Goal: Task Accomplishment & Management: Manage account settings

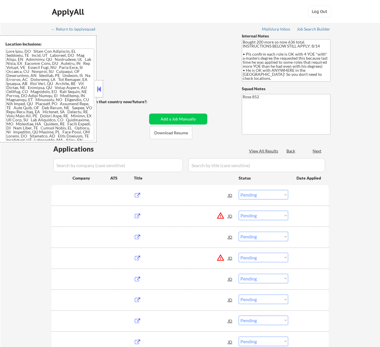
select select ""pending""
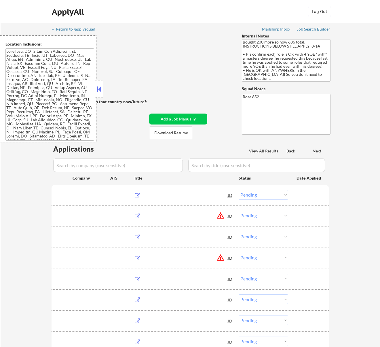
select select ""pending""
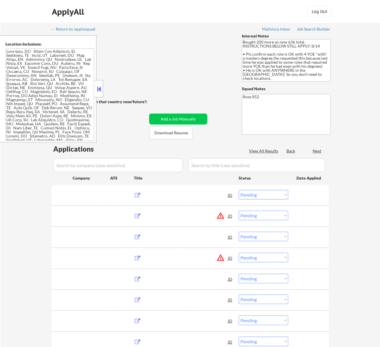
select select ""pending""
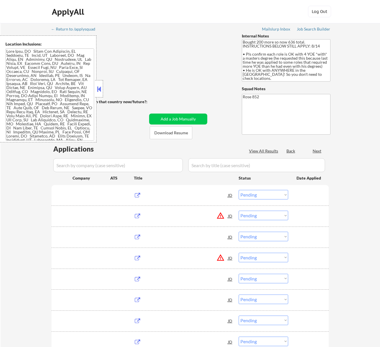
select select ""pending""
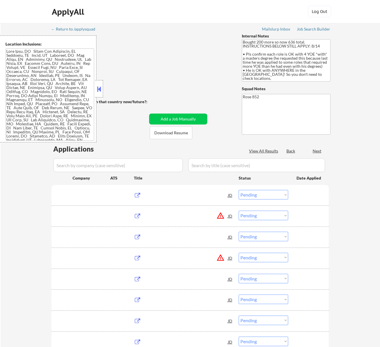
select select ""pending""
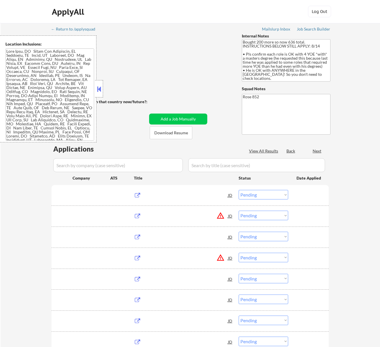
select select ""pending""
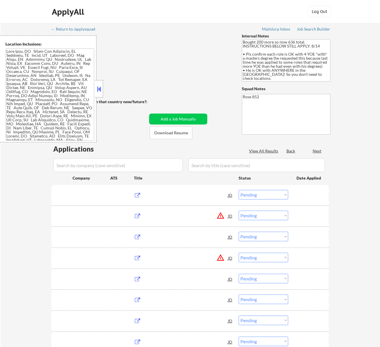
select select ""pending""
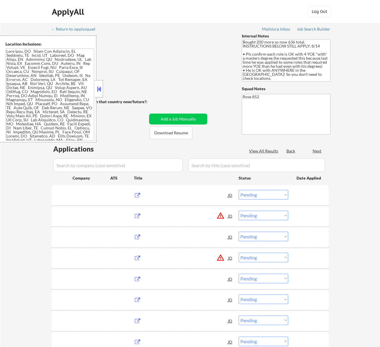
select select ""pending""
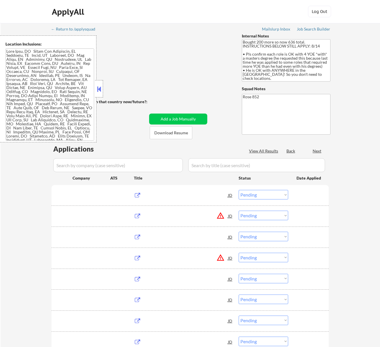
select select ""pending""
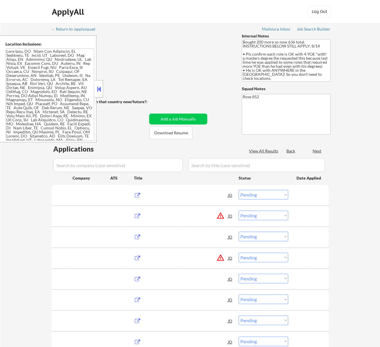
select select ""pending""
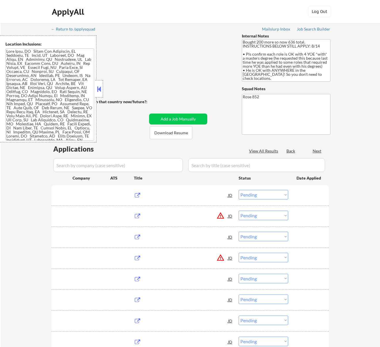
select select ""pending""
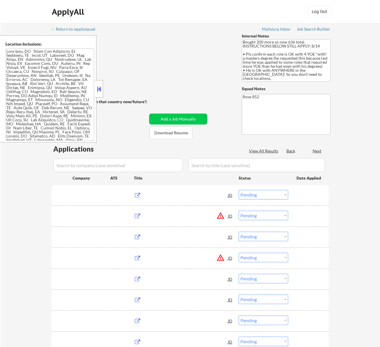
select select ""pending""
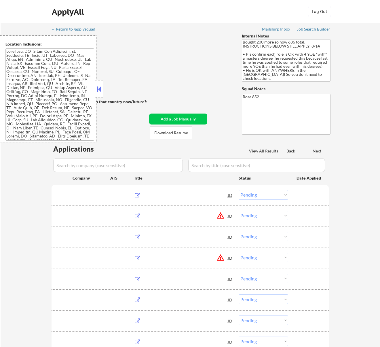
select select ""pending""
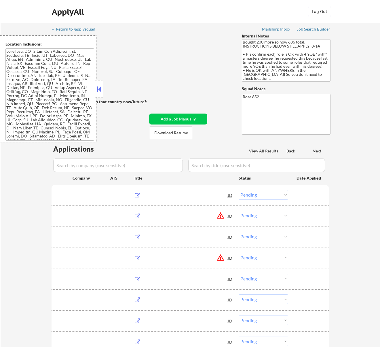
select select ""pending""
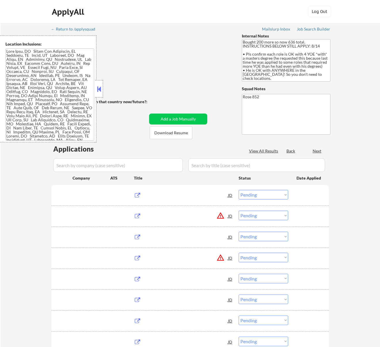
select select ""pending""
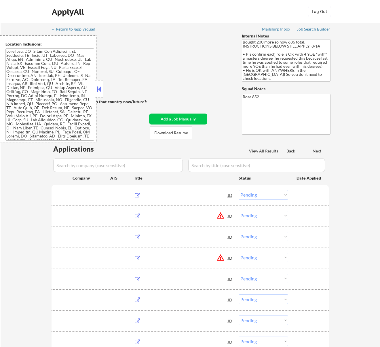
select select ""pending""
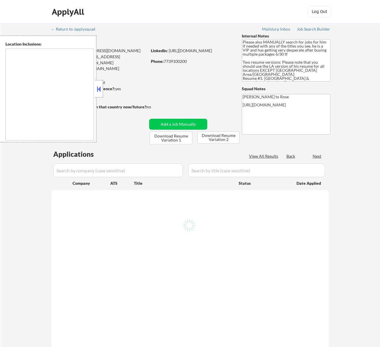
type textarea "[GEOGRAPHIC_DATA], [GEOGRAPHIC_DATA] [GEOGRAPHIC_DATA], [GEOGRAPHIC_DATA] [GEOG…"
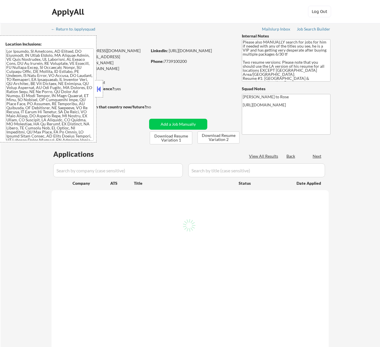
select select ""pending""
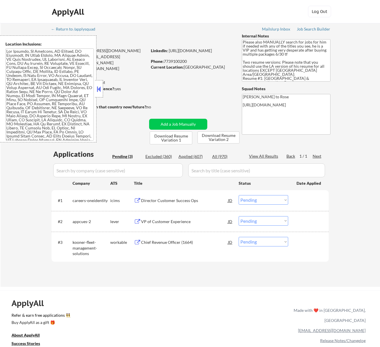
click at [99, 87] on button at bounding box center [99, 89] width 6 height 9
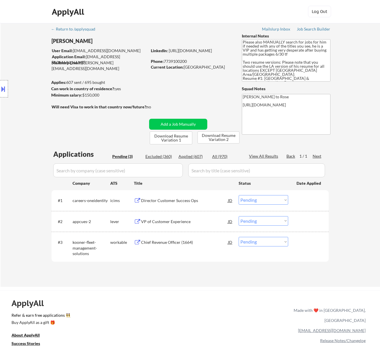
click at [200, 198] on div "Director Customer Success Ops" at bounding box center [184, 201] width 87 height 6
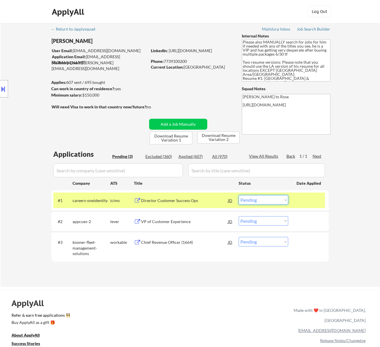
click at [276, 195] on select "Choose an option... Pending Applied Excluded (Questions) Excluded (Expired) Exc…" at bounding box center [264, 200] width 50 height 10
click at [239, 195] on select "Choose an option... Pending Applied Excluded (Questions) Excluded (Expired) Exc…" at bounding box center [264, 200] width 50 height 10
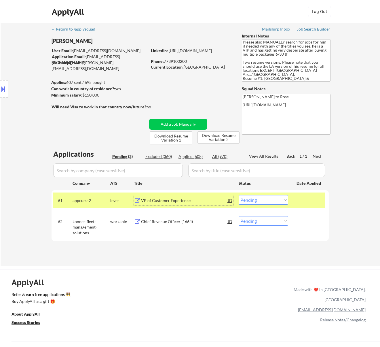
click at [208, 202] on div "VP of Customer Experience" at bounding box center [184, 201] width 87 height 6
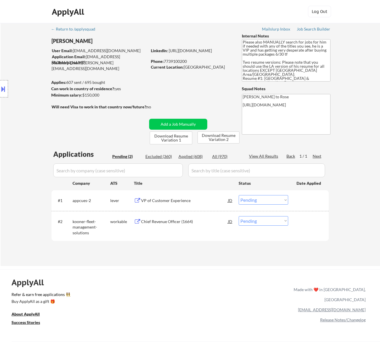
click at [4, 90] on button at bounding box center [3, 89] width 6 height 10
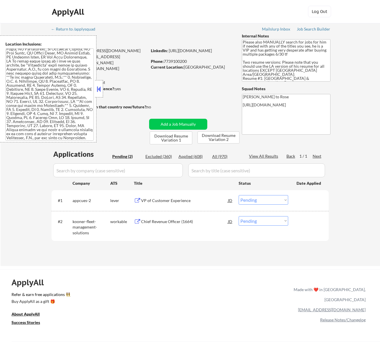
scroll to position [448, 0]
click at [99, 87] on button at bounding box center [99, 89] width 6 height 9
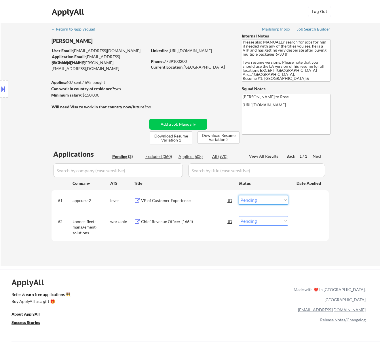
click at [267, 198] on select "Choose an option... Pending Applied Excluded (Questions) Excluded (Expired) Exc…" at bounding box center [264, 200] width 50 height 10
click at [239, 195] on select "Choose an option... Pending Applied Excluded (Questions) Excluded (Expired) Exc…" at bounding box center [264, 200] width 50 height 10
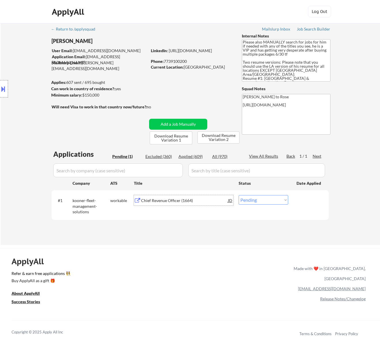
click at [183, 198] on div "Chief Revenue Officer (1664)" at bounding box center [184, 201] width 87 height 6
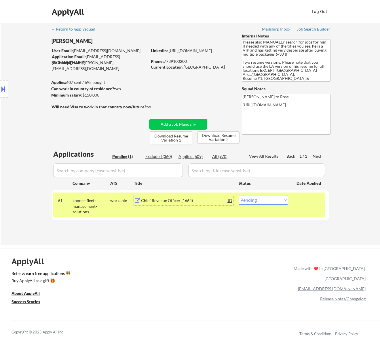
click at [277, 198] on select "Choose an option... Pending Applied Excluded (Questions) Excluded (Expired) Exc…" at bounding box center [264, 200] width 50 height 10
select select ""excluded__bad_match_""
click at [239, 195] on select "Choose an option... Pending Applied Excluded (Questions) Excluded (Expired) Exc…" at bounding box center [264, 200] width 50 height 10
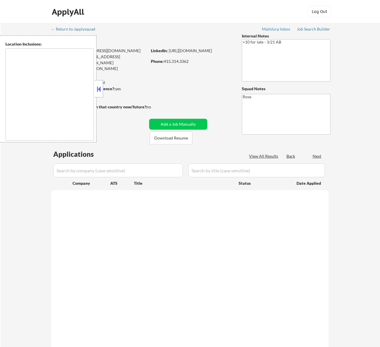
type textarea "San Francisco, CA Daly City, CA South San Francisco, CA Brisbane, CA Colma, CA …"
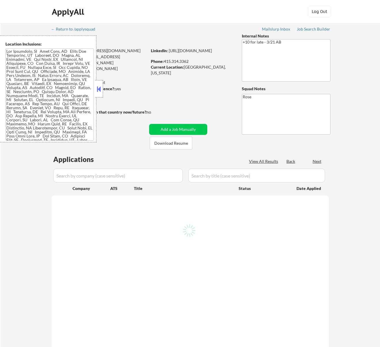
select select ""pending""
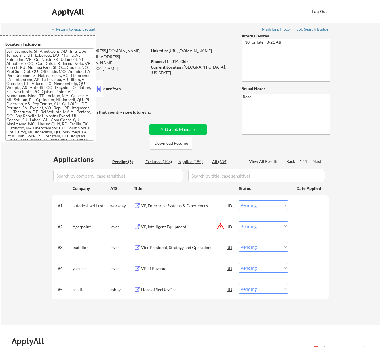
click at [99, 88] on button at bounding box center [99, 89] width 6 height 9
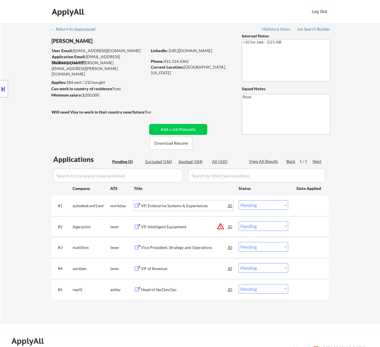
click at [195, 205] on div "VP, Enterprise Systems & Experiences" at bounding box center [184, 206] width 87 height 6
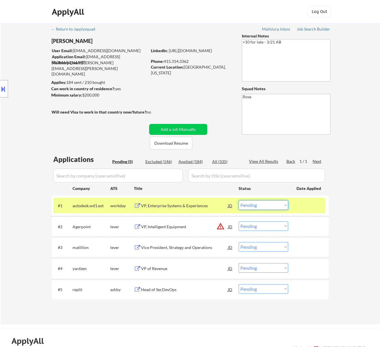
click at [261, 205] on select "Choose an option... Pending Applied Excluded (Questions) Excluded (Expired) Exc…" at bounding box center [264, 205] width 50 height 10
click at [239, 200] on select "Choose an option... Pending Applied Excluded (Questions) Excluded (Expired) Exc…" at bounding box center [264, 205] width 50 height 10
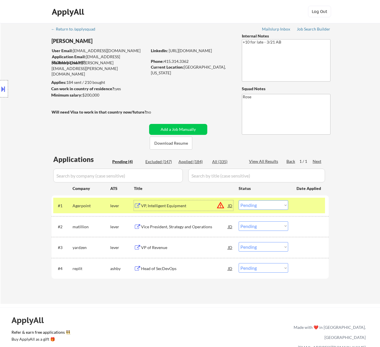
click at [197, 204] on div "VP, Intelligent Equipment" at bounding box center [184, 206] width 87 height 6
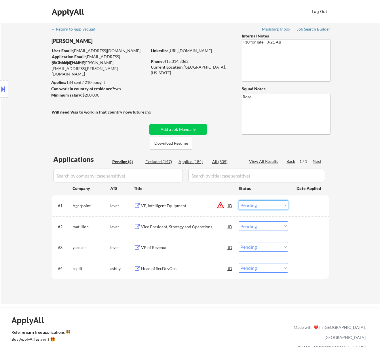
click at [264, 204] on select "Choose an option... Pending Applied Excluded (Questions) Excluded (Expired) Exc…" at bounding box center [264, 205] width 50 height 10
click at [239, 200] on select "Choose an option... Pending Applied Excluded (Questions) Excluded (Expired) Exc…" at bounding box center [264, 205] width 50 height 10
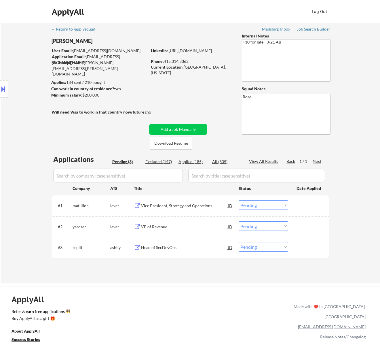
click at [201, 202] on div "Vice President, Strategy and Operations" at bounding box center [184, 205] width 87 height 10
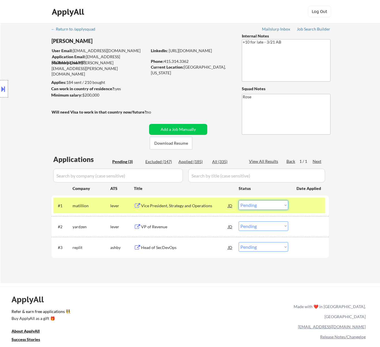
click at [272, 201] on select "Choose an option... Pending Applied Excluded (Questions) Excluded (Expired) Exc…" at bounding box center [264, 205] width 50 height 10
click at [239, 200] on select "Choose an option... Pending Applied Excluded (Questions) Excluded (Expired) Exc…" at bounding box center [264, 205] width 50 height 10
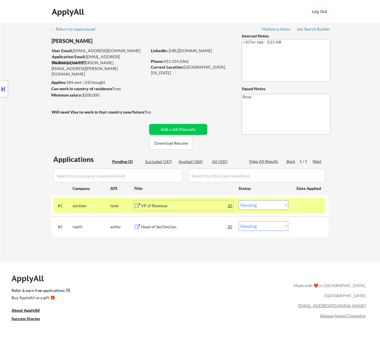
click at [211, 203] on div "VP of Revenue" at bounding box center [184, 206] width 87 height 6
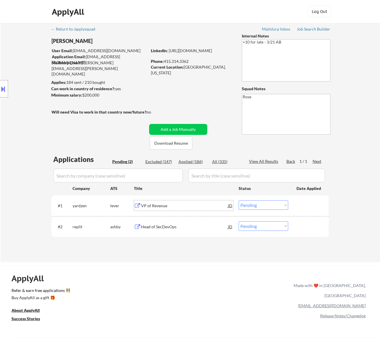
click at [220, 206] on div "VP of Revenue" at bounding box center [184, 206] width 87 height 6
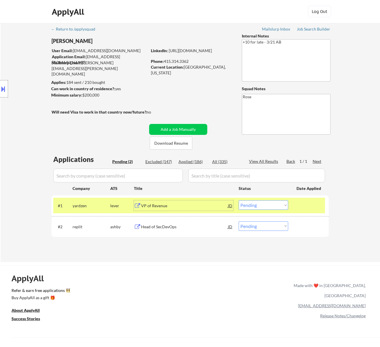
click at [258, 206] on select "Choose an option... Pending Applied Excluded (Questions) Excluded (Expired) Exc…" at bounding box center [264, 205] width 50 height 10
click at [239, 200] on select "Choose an option... Pending Applied Excluded (Questions) Excluded (Expired) Exc…" at bounding box center [264, 205] width 50 height 10
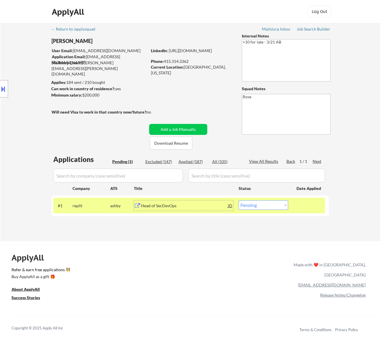
click at [206, 205] on div "Head of SecDevOps" at bounding box center [184, 206] width 87 height 6
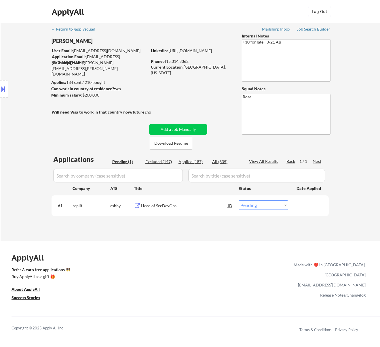
click at [6, 89] on button at bounding box center [3, 89] width 6 height 10
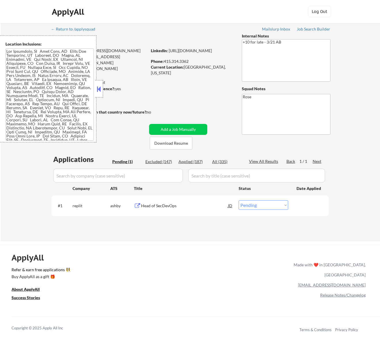
click at [98, 88] on button at bounding box center [99, 89] width 6 height 9
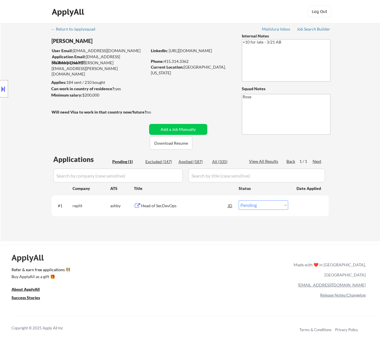
click at [285, 208] on select "Choose an option... Pending Applied Excluded (Questions) Excluded (Expired) Exc…" at bounding box center [264, 205] width 50 height 10
select select ""excluded__bad_match_""
click at [239, 200] on select "Choose an option... Pending Applied Excluded (Questions) Excluded (Expired) Exc…" at bounding box center [264, 205] width 50 height 10
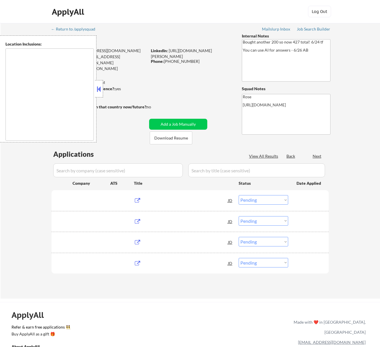
select select ""pending""
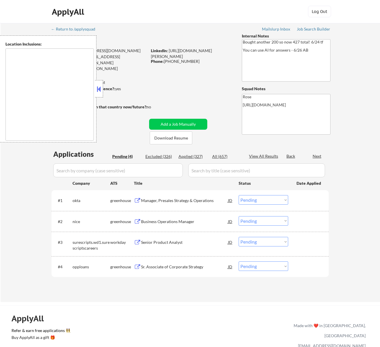
type textarea "San Francisco, CA Daly City, CA South San Francisco, CA Brisbane, CA Colma, CA …"
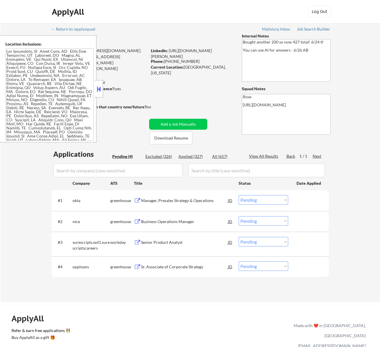
click at [101, 89] on button at bounding box center [99, 89] width 6 height 9
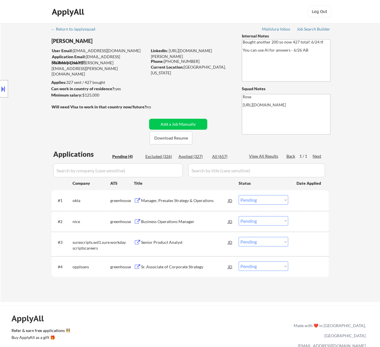
click at [214, 197] on div "Manager, Presales Strategy & Operations" at bounding box center [184, 200] width 87 height 10
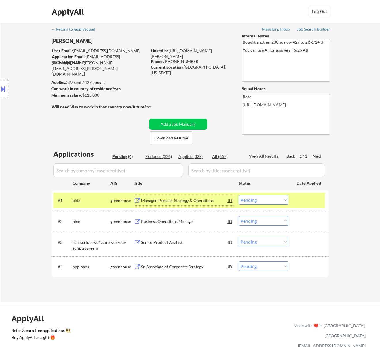
click at [255, 198] on select "Choose an option... Pending Applied Excluded (Questions) Excluded (Expired) Exc…" at bounding box center [264, 200] width 50 height 10
click at [239, 195] on select "Choose an option... Pending Applied Excluded (Questions) Excluded (Expired) Exc…" at bounding box center [264, 200] width 50 height 10
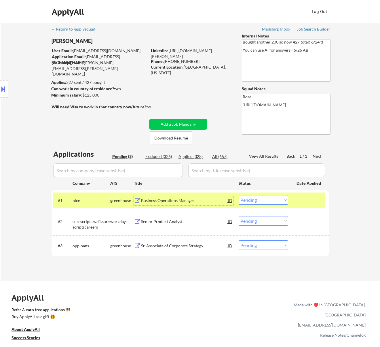
click at [212, 202] on div "Business Operations Manager" at bounding box center [184, 201] width 87 height 6
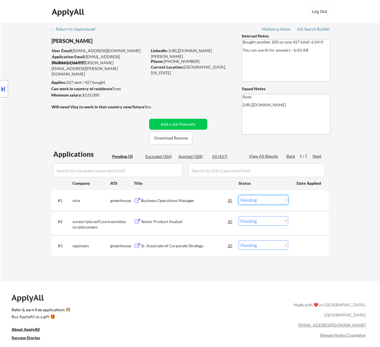
click at [269, 201] on select "Choose an option... Pending Applied Excluded (Questions) Excluded (Expired) Exc…" at bounding box center [264, 200] width 50 height 10
click at [239, 195] on select "Choose an option... Pending Applied Excluded (Questions) Excluded (Expired) Exc…" at bounding box center [264, 200] width 50 height 10
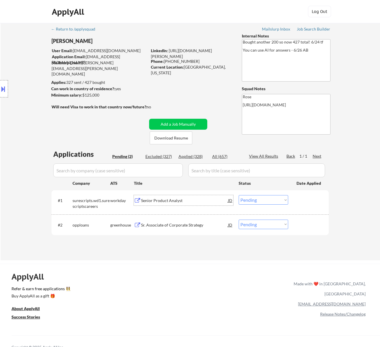
click at [201, 195] on div "Senior Product Analyst" at bounding box center [184, 200] width 87 height 10
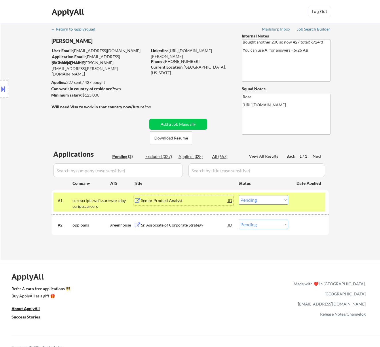
click at [271, 200] on select "Choose an option... Pending Applied Excluded (Questions) Excluded (Expired) Exc…" at bounding box center [264, 200] width 50 height 10
click at [239, 195] on select "Choose an option... Pending Applied Excluded (Questions) Excluded (Expired) Exc…" at bounding box center [264, 200] width 50 height 10
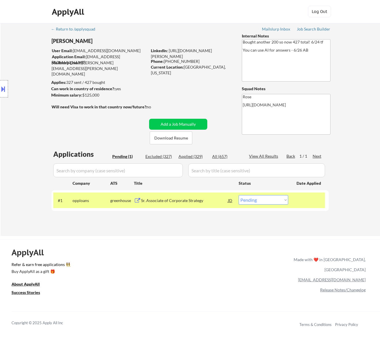
click at [169, 199] on div "Sr. Associate of Corporate Strategy" at bounding box center [184, 201] width 87 height 6
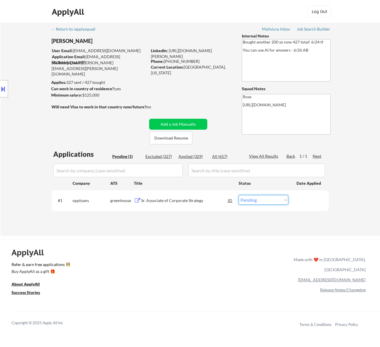
click at [273, 197] on select "Choose an option... Pending Applied Excluded (Questions) Excluded (Expired) Exc…" at bounding box center [264, 200] width 50 height 10
select select ""excluded__bad_match_""
click at [239, 195] on select "Choose an option... Pending Applied Excluded (Questions) Excluded (Expired) Exc…" at bounding box center [264, 200] width 50 height 10
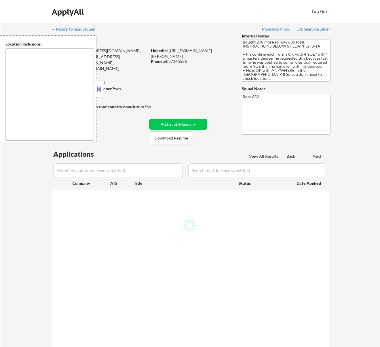
type textarea "[GEOGRAPHIC_DATA], [GEOGRAPHIC_DATA] [GEOGRAPHIC_DATA], [GEOGRAPHIC_DATA] [GEOG…"
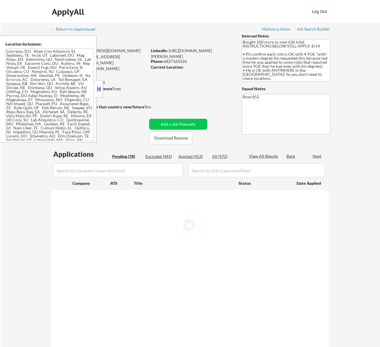
select select ""pending""
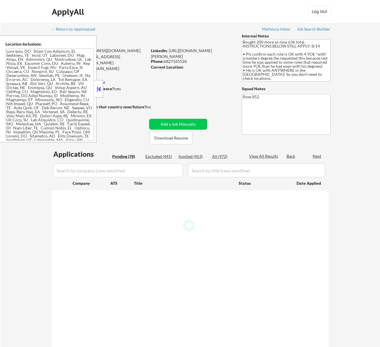
select select ""pending""
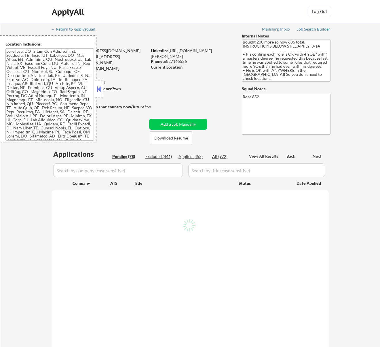
select select ""pending""
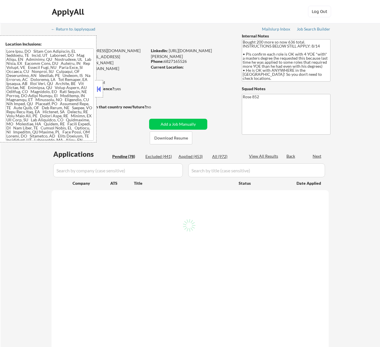
select select ""pending""
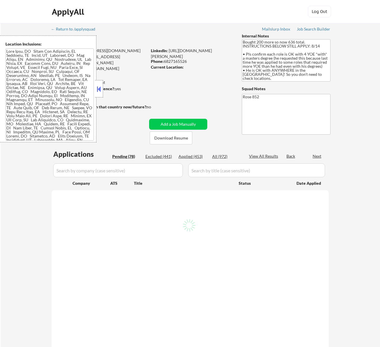
select select ""pending""
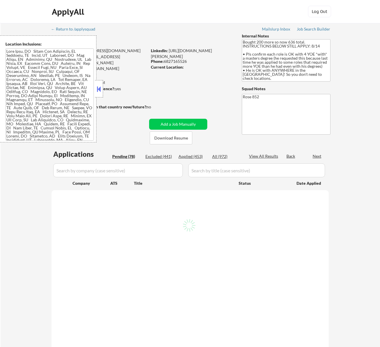
select select ""pending""
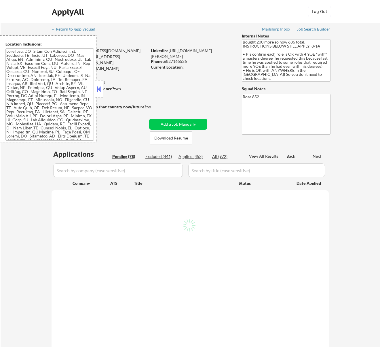
select select ""pending""
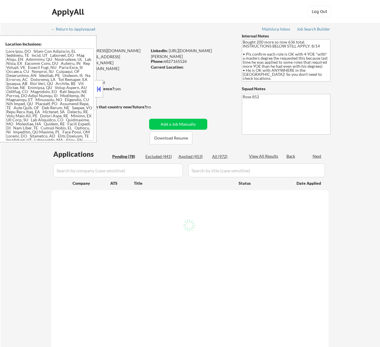
select select ""pending""
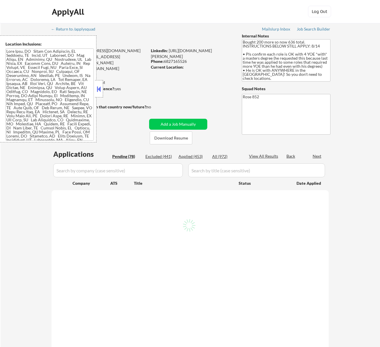
select select ""pending""
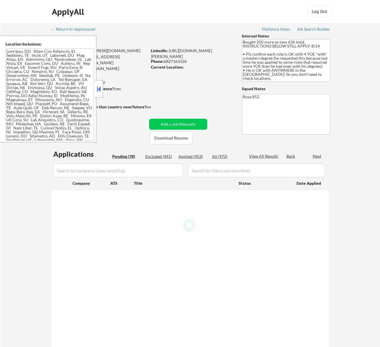
select select ""pending""
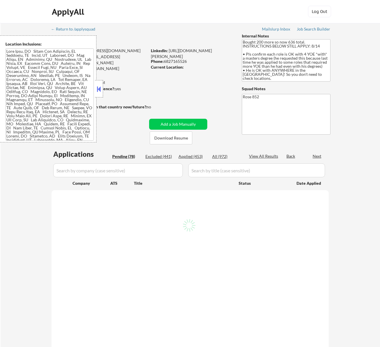
select select ""pending""
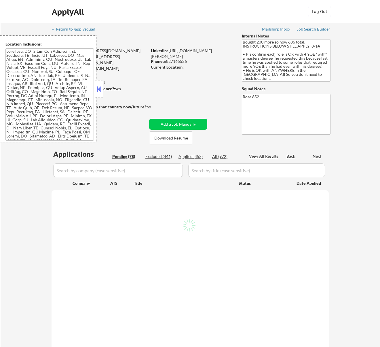
select select ""pending""
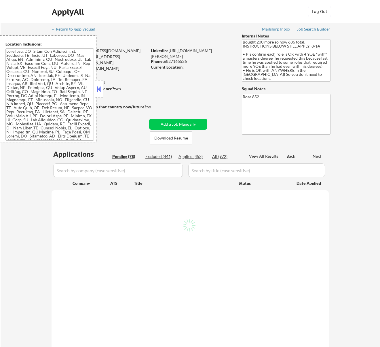
select select ""pending""
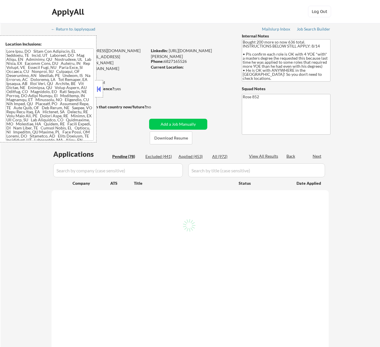
select select ""pending""
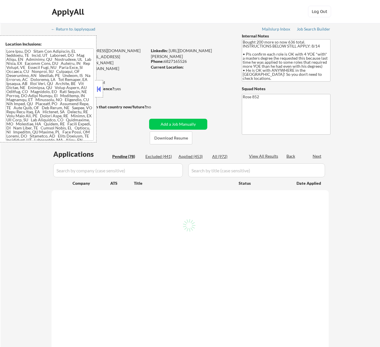
select select ""pending""
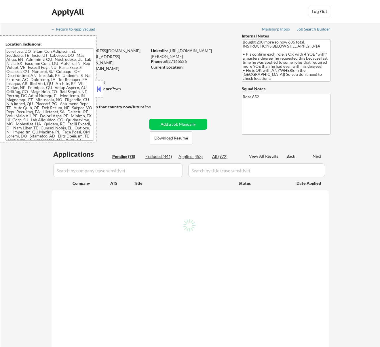
select select ""pending""
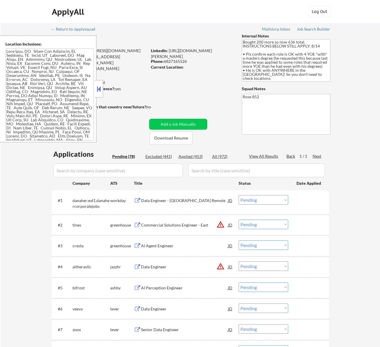
click at [102, 88] on button at bounding box center [99, 89] width 6 height 9
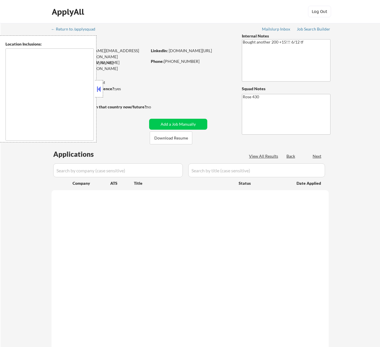
select select ""pending""
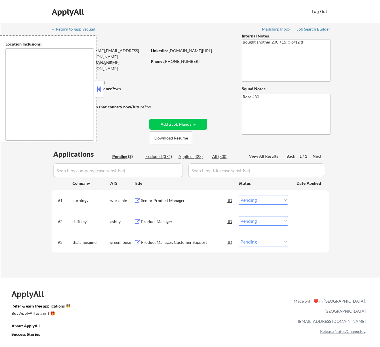
type textarea "[GEOGRAPHIC_DATA][PERSON_NAME], [GEOGRAPHIC_DATA] [GEOGRAPHIC_DATA], [GEOGRAPHI…"
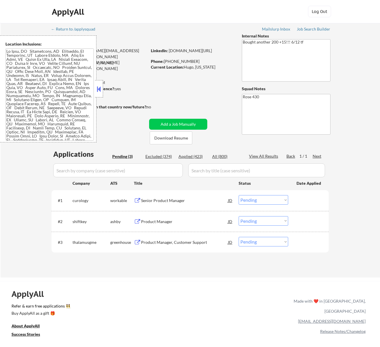
click at [101, 89] on button at bounding box center [99, 89] width 6 height 9
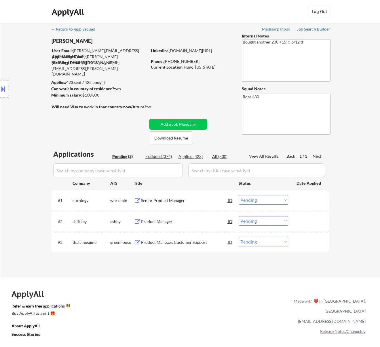
click at [216, 206] on div "#1 curology workable Senior Product Manager [PERSON_NAME] an option... Pending …" at bounding box center [189, 201] width 272 height 16
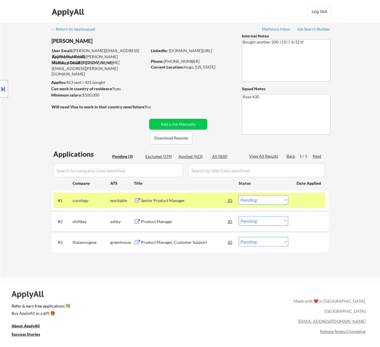
click at [216, 207] on div "#1 curology workable Senior Product Manager [PERSON_NAME] an option... Pending …" at bounding box center [189, 201] width 272 height 16
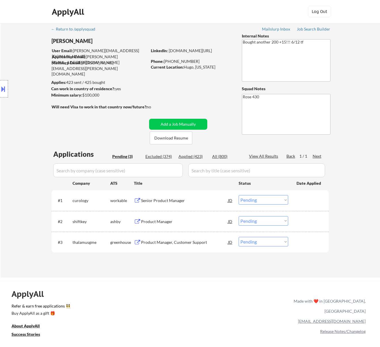
click at [212, 199] on div "Senior Product Manager" at bounding box center [184, 201] width 87 height 6
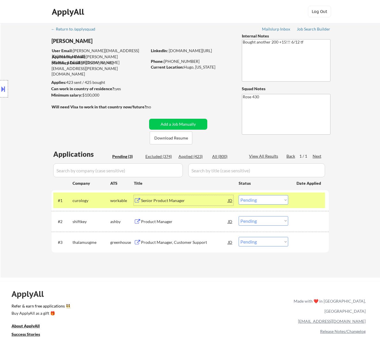
click at [245, 196] on select "Choose an option... Pending Applied Excluded (Questions) Excluded (Expired) Exc…" at bounding box center [264, 200] width 50 height 10
click at [239, 195] on select "Choose an option... Pending Applied Excluded (Questions) Excluded (Expired) Exc…" at bounding box center [264, 200] width 50 height 10
select select ""pending""
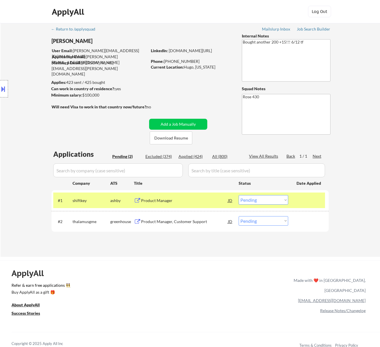
click at [198, 202] on div "Product Manager" at bounding box center [184, 201] width 87 height 6
